Goal: Task Accomplishment & Management: Use online tool/utility

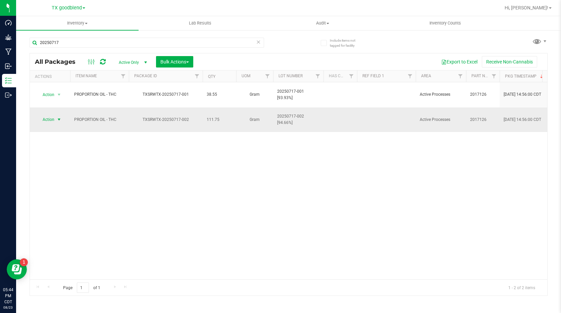
click at [56, 117] on span "select" at bounding box center [58, 119] width 5 height 5
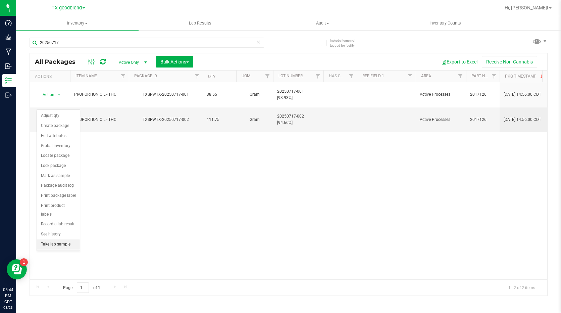
click at [59, 239] on li "Take lab sample" at bounding box center [58, 244] width 43 height 10
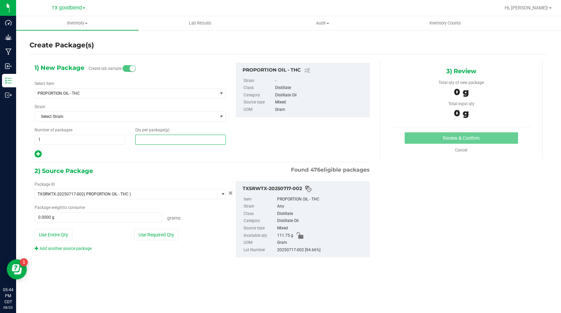
click at [156, 140] on span at bounding box center [180, 140] width 91 height 10
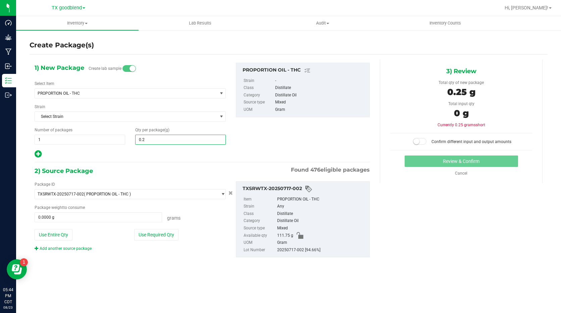
type input "0.25"
type input "0.2500"
click at [145, 236] on button "Use Required Qty" at bounding box center [156, 234] width 44 height 11
type input "0.2500 g"
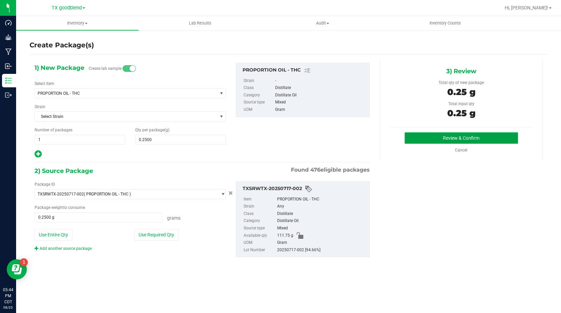
click at [457, 139] on button "Review & Confirm" at bounding box center [461, 137] width 113 height 11
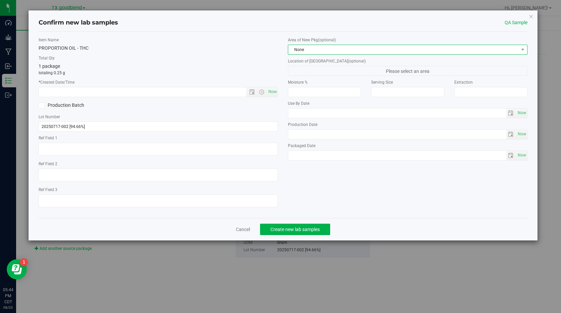
click at [386, 48] on span "None" at bounding box center [403, 49] width 230 height 9
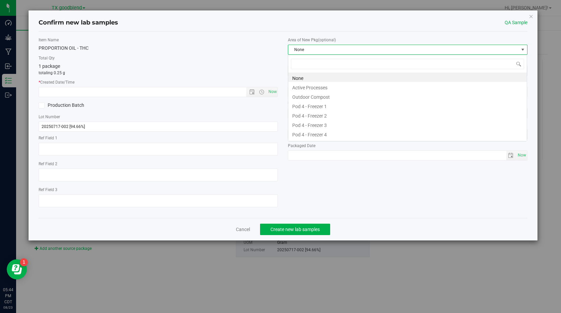
scroll to position [10, 239]
click at [376, 86] on li "Active Processes" at bounding box center [407, 86] width 239 height 9
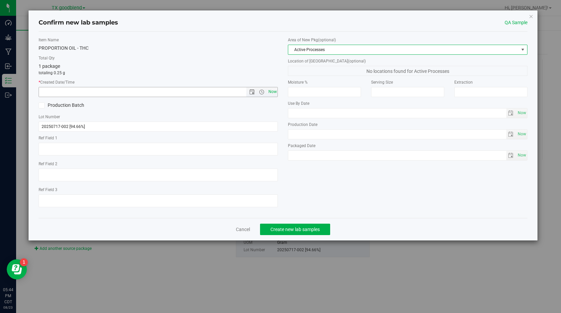
click at [270, 91] on span "Now" at bounding box center [272, 92] width 11 height 10
type input "[DATE] 5:44 PM"
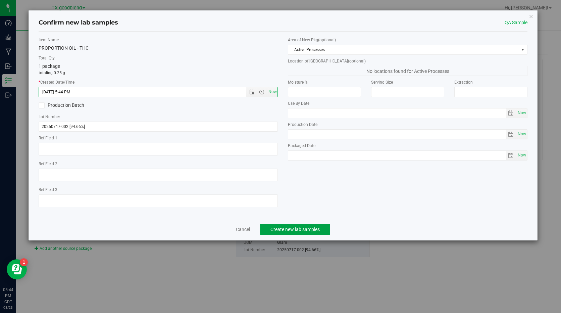
click at [294, 230] on span "Create new lab samples" at bounding box center [294, 228] width 49 height 5
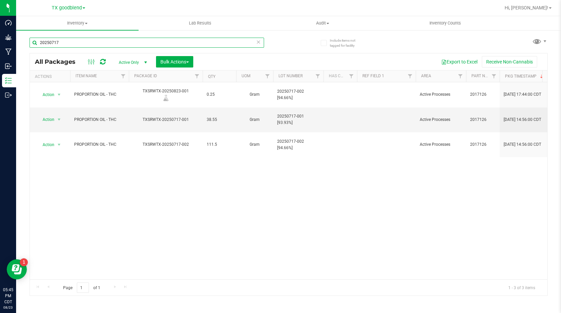
click at [74, 41] on input "20250717" at bounding box center [147, 43] width 235 height 10
type input "20250821"
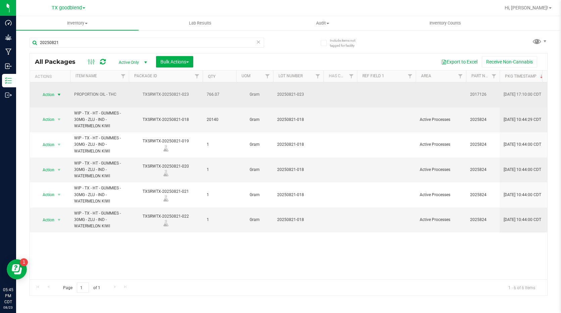
click at [59, 92] on span "select" at bounding box center [58, 94] width 5 height 5
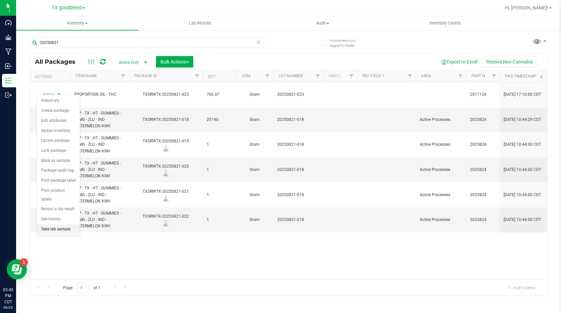
click at [58, 224] on li "Take lab sample" at bounding box center [58, 229] width 43 height 10
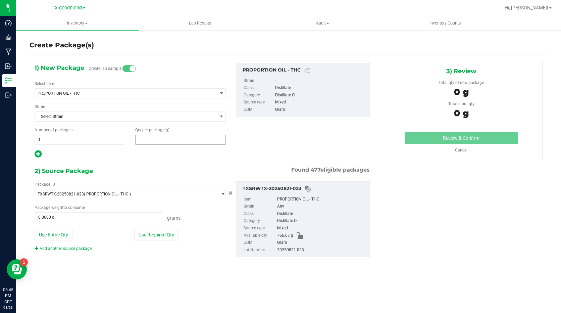
click at [149, 139] on span at bounding box center [180, 140] width 91 height 10
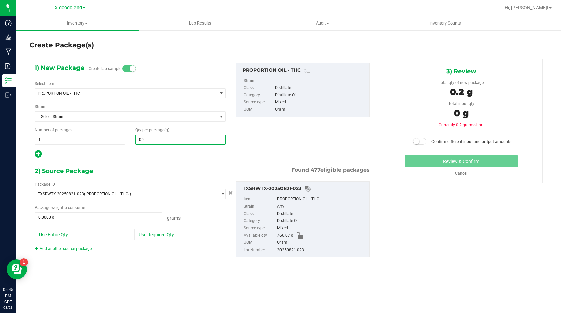
type input "0.25"
type input "0.2500"
drag, startPoint x: 91, startPoint y: 139, endPoint x: 32, endPoint y: 138, distance: 58.7
click at [32, 138] on div "Number of packages 1 1" at bounding box center [80, 136] width 101 height 18
type input "3"
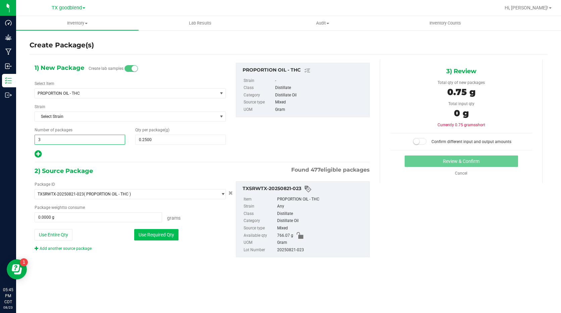
type input "3"
click at [153, 239] on button "Use Required Qty" at bounding box center [156, 234] width 44 height 11
type input "0.7500 g"
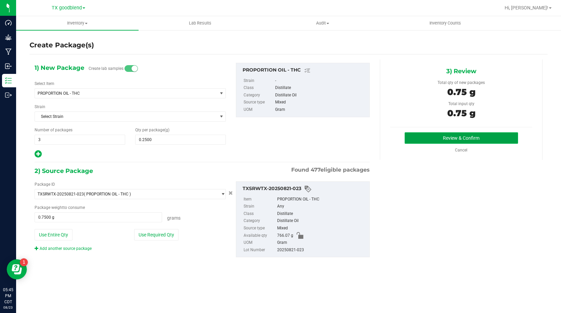
click at [476, 139] on button "Review & Confirm" at bounding box center [461, 137] width 113 height 11
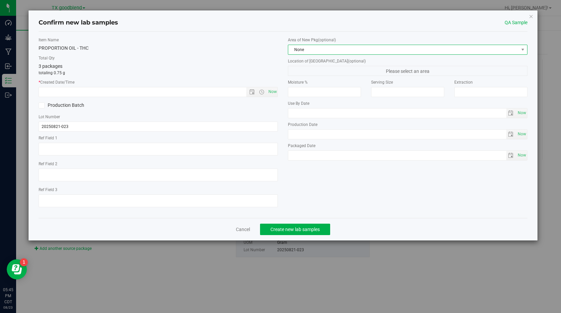
click at [362, 52] on span "None" at bounding box center [403, 49] width 230 height 9
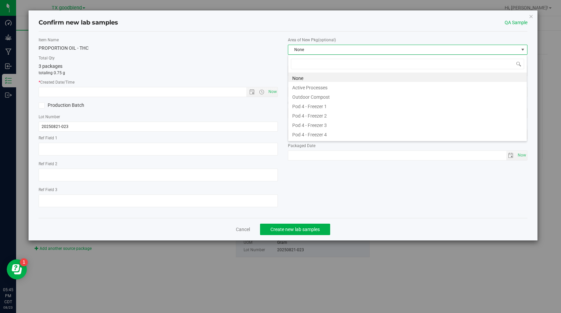
scroll to position [10, 239]
click at [355, 86] on li "Active Processes" at bounding box center [407, 86] width 239 height 9
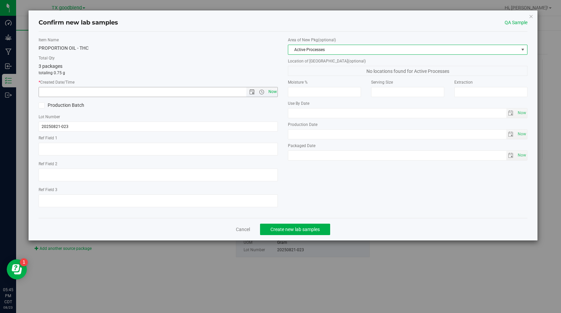
click at [273, 89] on span "Now" at bounding box center [272, 92] width 11 height 10
type input "[DATE] 5:45 PM"
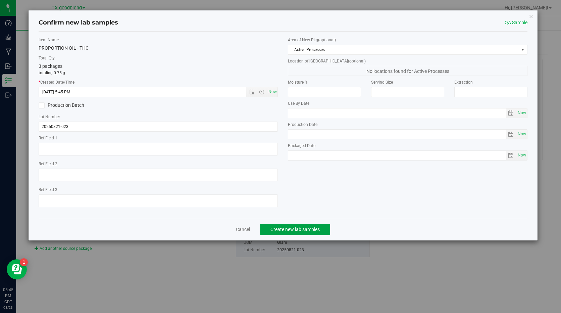
click at [291, 227] on span "Create new lab samples" at bounding box center [294, 228] width 49 height 5
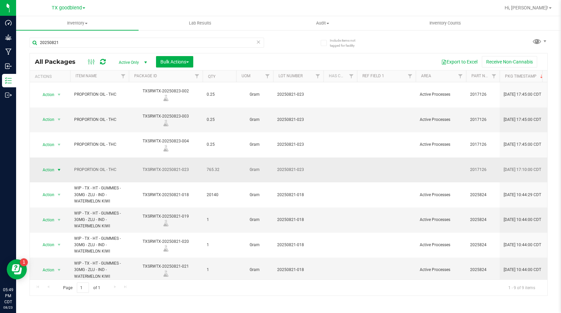
click at [59, 167] on span "select" at bounding box center [58, 169] width 5 height 5
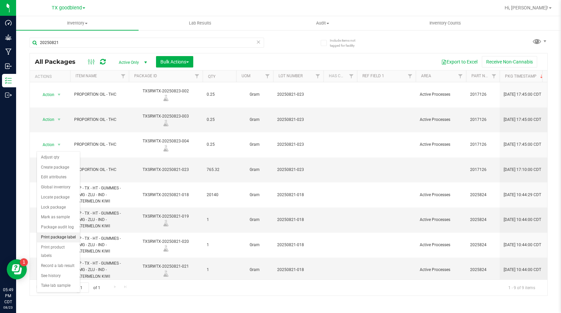
click at [73, 240] on li "Print package label" at bounding box center [58, 237] width 43 height 10
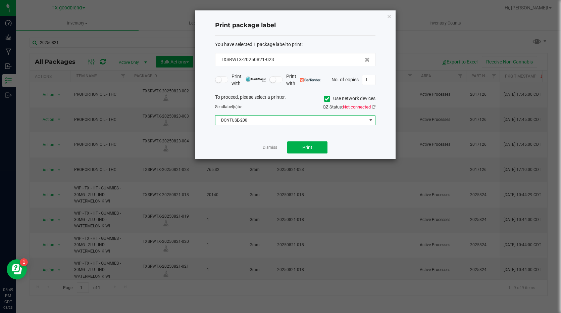
click at [258, 120] on span "DONTUSE-200" at bounding box center [290, 119] width 151 height 9
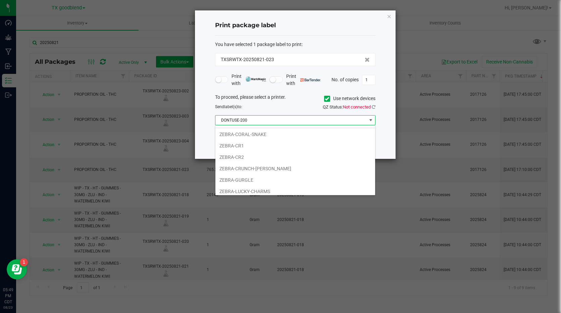
scroll to position [67, 0]
click at [255, 180] on li "ZEBRA-GURGLE" at bounding box center [295, 179] width 160 height 11
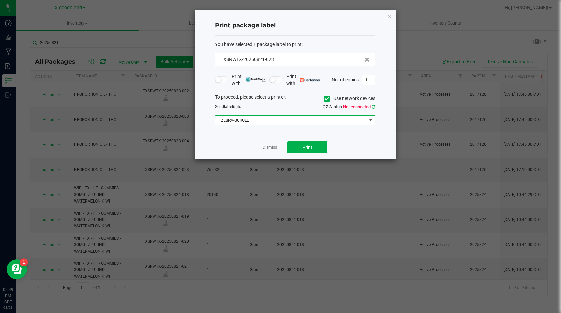
click at [374, 108] on icon at bounding box center [374, 107] width 4 height 4
click at [312, 146] on button "Print" at bounding box center [307, 147] width 40 height 12
click at [268, 149] on link "Dismiss" at bounding box center [270, 148] width 14 height 6
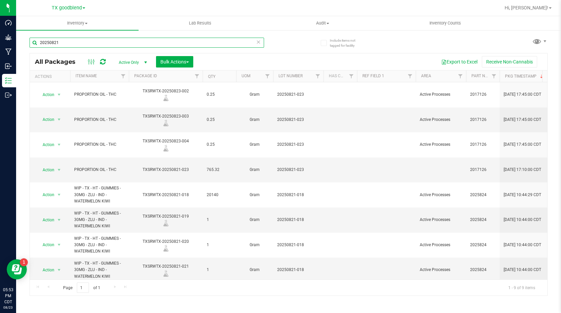
click at [98, 43] on input "20250821" at bounding box center [147, 43] width 235 height 10
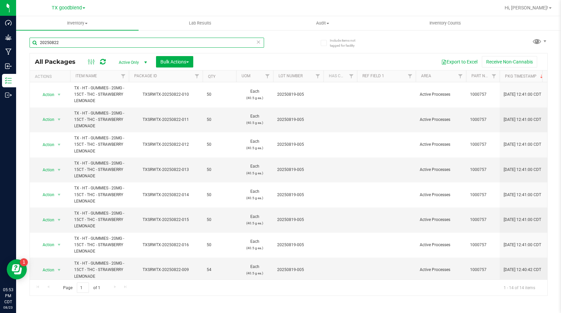
type input "20250822"
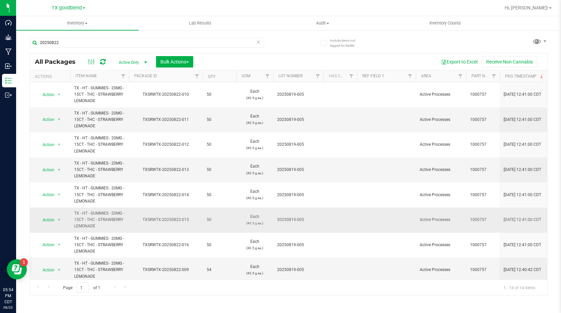
click at [221, 230] on td "50" at bounding box center [220, 219] width 34 height 25
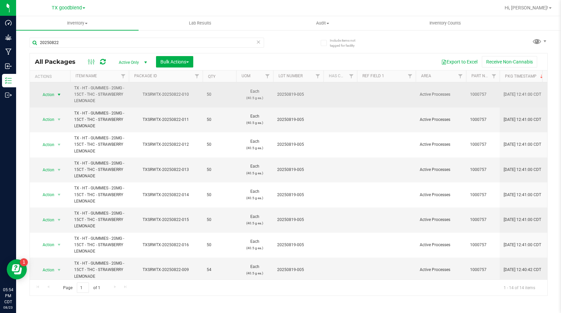
click at [61, 94] on span "select" at bounding box center [58, 94] width 5 height 5
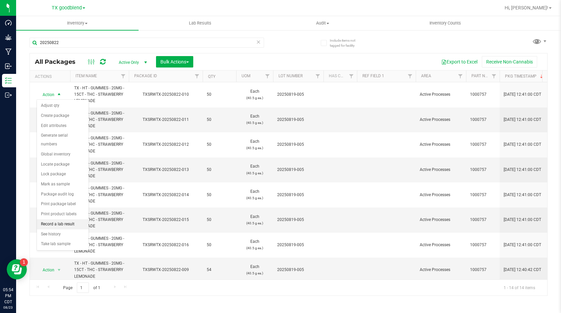
click at [60, 222] on li "Record a lab result" at bounding box center [63, 224] width 52 height 10
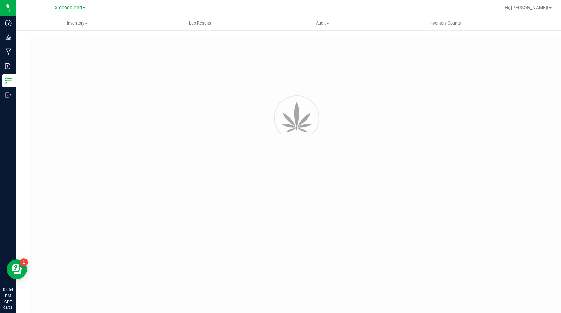
type input "TXSRWTX-20250822-010"
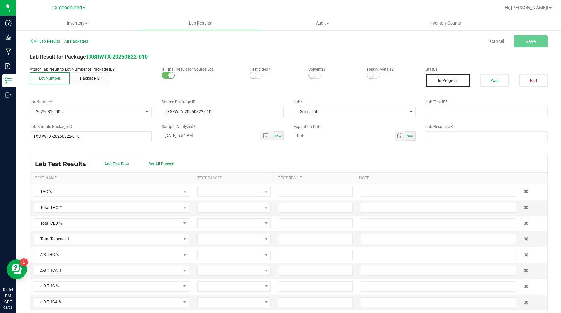
click at [251, 75] on small at bounding box center [253, 75] width 6 height 6
click at [310, 77] on small at bounding box center [312, 75] width 6 height 6
click at [367, 78] on small at bounding box center [370, 75] width 6 height 6
click at [501, 84] on button "Pass" at bounding box center [494, 80] width 29 height 13
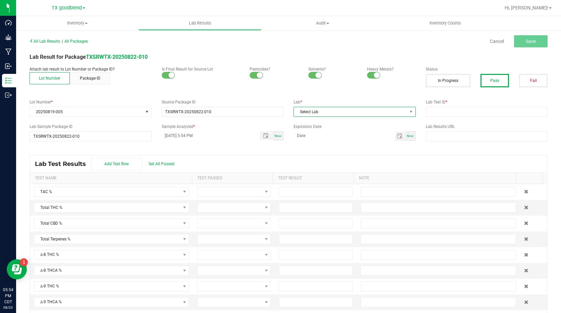
click at [367, 115] on span "Select Lab" at bounding box center [350, 111] width 113 height 9
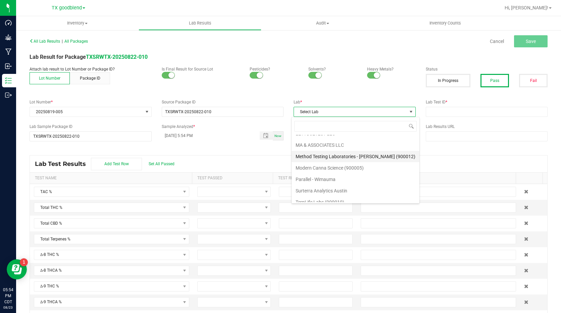
scroll to position [172, 0]
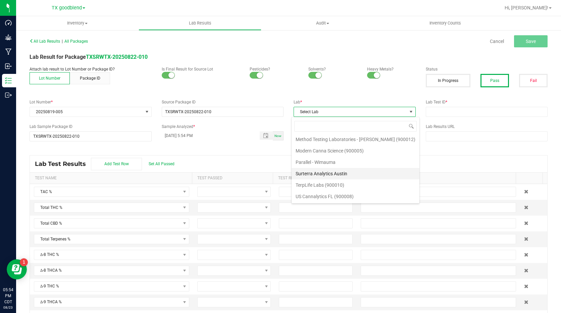
click at [351, 176] on li "Surterra Analytics Austin" at bounding box center [356, 173] width 128 height 11
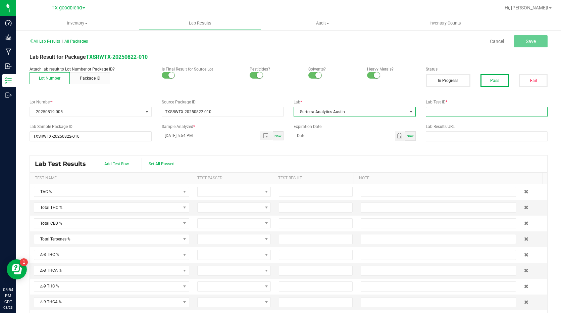
click at [441, 114] on input "text" at bounding box center [487, 112] width 122 height 10
type input "20250819-005"
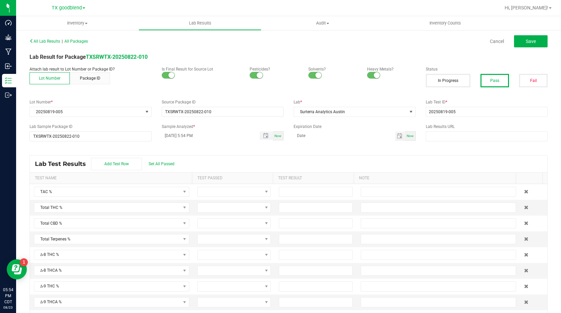
click at [172, 136] on input "[DATE] 5:54 PM" at bounding box center [207, 135] width 91 height 8
click at [172, 135] on input "[DATE] 5:54 PM" at bounding box center [207, 135] width 91 height 8
type input "[DATE] 5:54 PM"
click at [170, 164] on span "Set All Passed" at bounding box center [162, 163] width 26 height 5
click at [279, 190] on input at bounding box center [315, 191] width 73 height 9
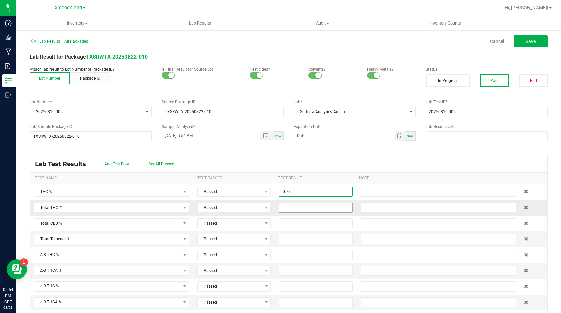
type input "0.7700"
click at [298, 209] on input at bounding box center [315, 207] width 73 height 9
type input "0.7700"
click at [520, 42] on button "Save" at bounding box center [531, 41] width 34 height 12
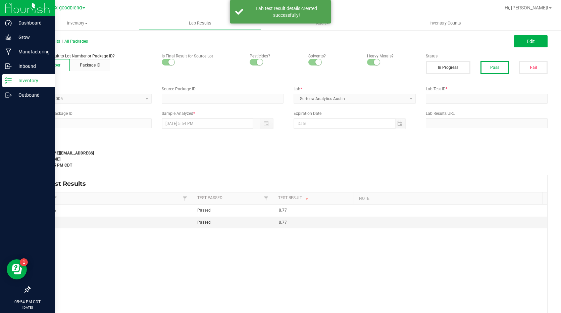
type input "TXSRWTX-20250822-010"
type input "20250819-005"
type input "TXSRWTX-20250822-010"
type input "[DATE] 5:54 PM"
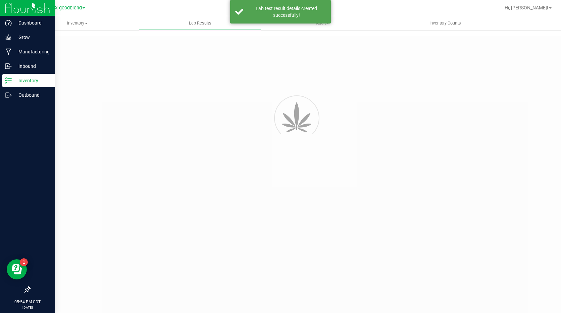
type input "TXSRWTX-20250822-010"
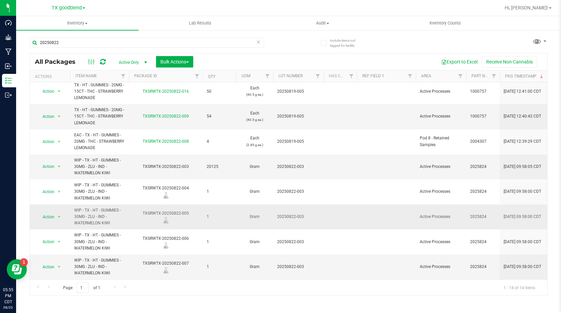
scroll to position [158, 0]
